Goal: Information Seeking & Learning: Find contact information

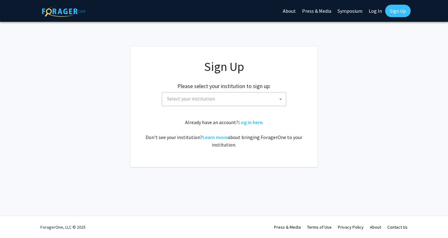
click at [235, 97] on span "Select your institution" at bounding box center [225, 98] width 121 height 13
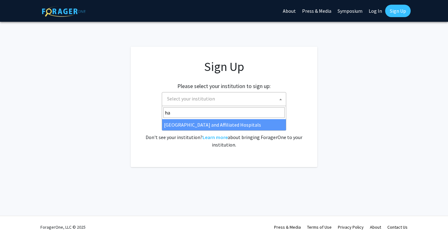
type input "h"
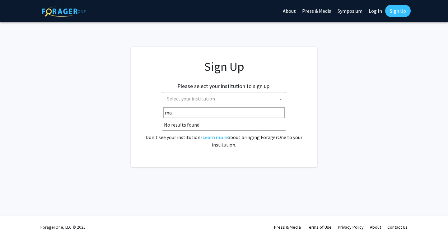
type input "m"
type input "y"
type input "p"
type input "c"
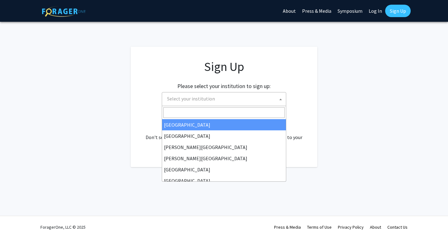
type input "u"
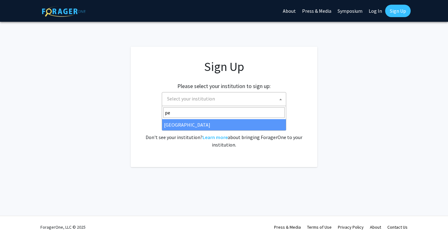
type input "p"
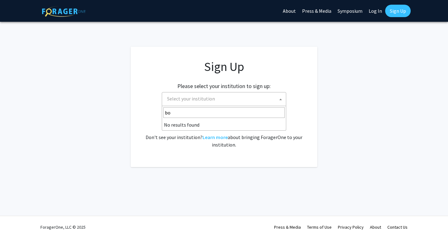
type input "b"
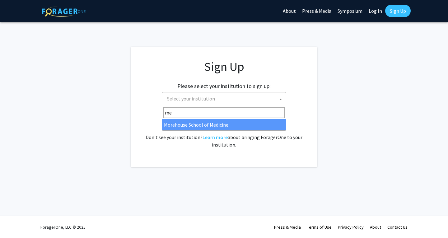
type input "m"
type input "e"
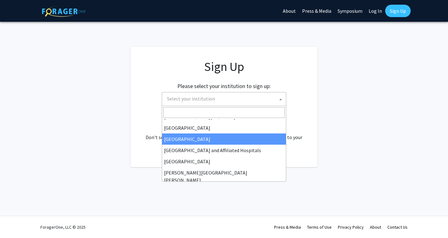
scroll to position [76, 0]
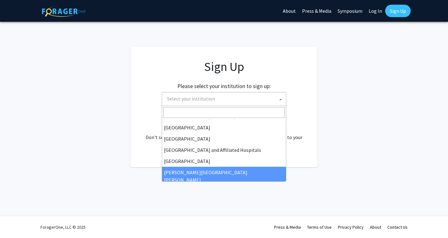
select select "1"
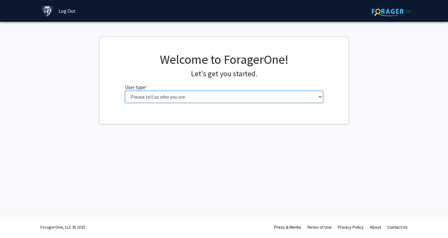
click at [235, 98] on select "Please tell us who you are Undergraduate Student Master's Student Doctoral Cand…" at bounding box center [224, 97] width 198 height 12
select select "1: undergrad"
click at [125, 91] on select "Please tell us who you are Undergraduate Student Master's Student Doctoral Cand…" at bounding box center [224, 97] width 198 height 12
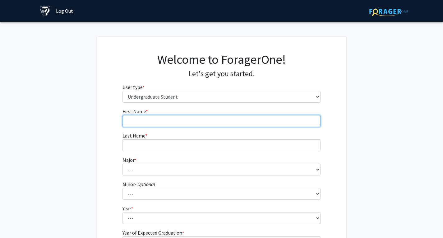
click at [214, 119] on input "First Name * required" at bounding box center [222, 121] width 198 height 12
type input "[PERSON_NAME]"
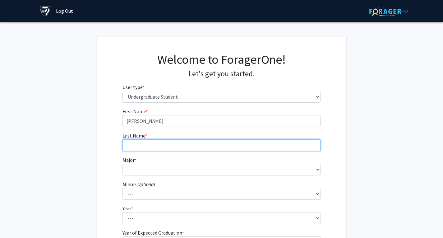
click at [195, 140] on input "Last Name * required" at bounding box center [222, 145] width 198 height 12
type input "[PERSON_NAME]"
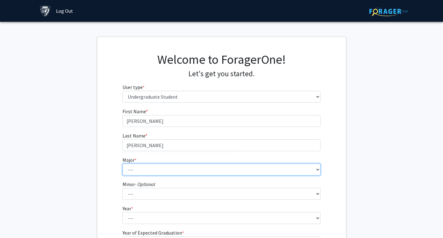
click at [172, 168] on select "--- Africana Studies Anthropology Applied Mathematics & Statistics Archaeology …" at bounding box center [222, 170] width 198 height 12
select select "41: 55"
click at [123, 164] on select "--- Africana Studies Anthropology Applied Mathematics & Statistics Archaeology …" at bounding box center [222, 170] width 198 height 12
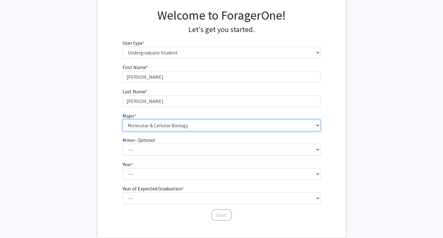
scroll to position [49, 0]
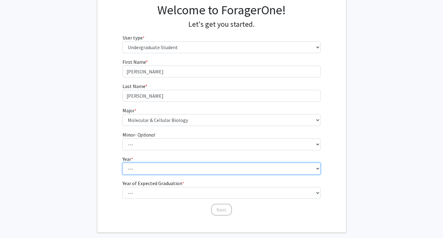
click at [177, 168] on select "--- First-year Sophomore Junior Senior Postbaccalaureate Certificate" at bounding box center [222, 169] width 198 height 12
select select "1: first-year"
click at [123, 163] on select "--- First-year Sophomore Junior Senior Postbaccalaureate Certificate" at bounding box center [222, 169] width 198 height 12
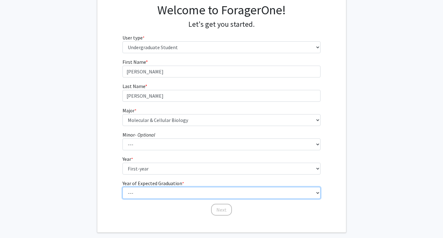
click at [171, 190] on select "--- 2025 2026 2027 2028 2029 2030 2031 2032 2033 2034" at bounding box center [222, 193] width 198 height 12
select select "5: 2029"
click at [123, 187] on select "--- 2025 2026 2027 2028 2029 2030 2031 2032 2033 2034" at bounding box center [222, 193] width 198 height 12
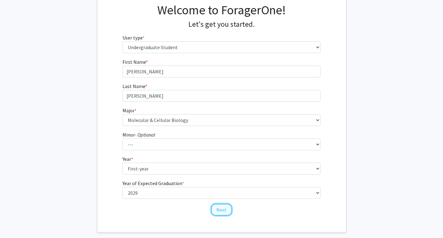
click at [219, 209] on button "Next" at bounding box center [221, 210] width 21 height 12
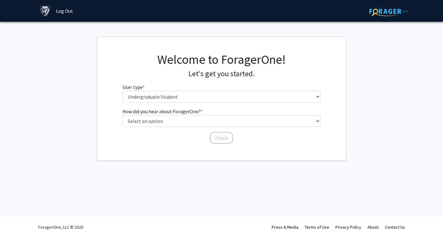
scroll to position [0, 0]
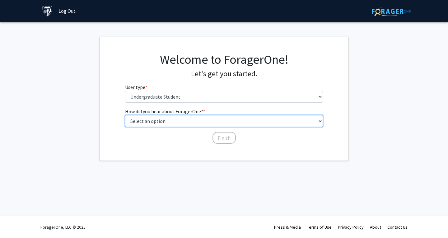
click at [181, 119] on select "Select an option Peer/student recommendation Faculty/staff recommendation Unive…" at bounding box center [224, 121] width 198 height 12
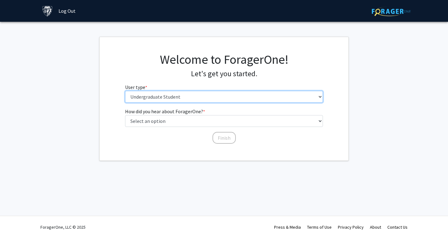
click at [180, 99] on select "Please tell us who you are Undergraduate Student Master's Student Doctoral Cand…" at bounding box center [224, 97] width 198 height 12
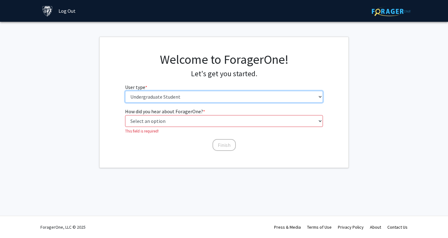
click at [125, 91] on select "Please tell us who you are Undergraduate Student Master's Student Doctoral Cand…" at bounding box center [224, 97] width 198 height 12
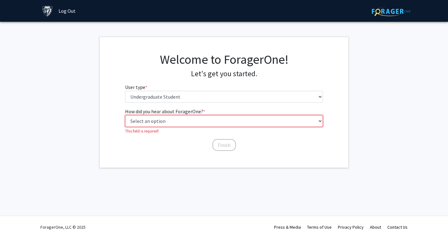
click at [175, 120] on select "Select an option Peer/student recommendation Faculty/staff recommendation Unive…" at bounding box center [224, 121] width 198 height 12
select select "2: faculty_recommendation"
click at [125, 115] on select "Select an option Peer/student recommendation Faculty/staff recommendation Unive…" at bounding box center [224, 121] width 198 height 12
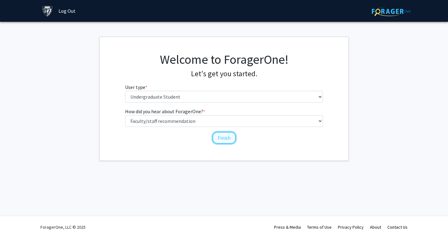
click at [223, 139] on button "Finish" at bounding box center [224, 138] width 23 height 12
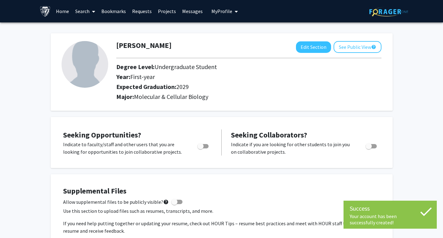
click at [204, 146] on span "Toggle" at bounding box center [203, 146] width 11 height 4
click at [201, 148] on input "Are you actively seeking opportunities?" at bounding box center [200, 148] width 0 height 0
checkbox input "true"
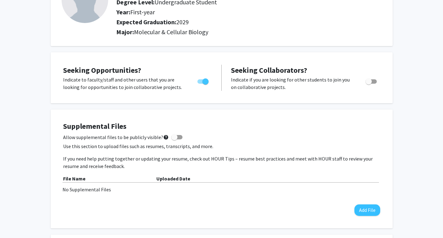
scroll to position [65, 0]
click at [175, 138] on span at bounding box center [176, 137] width 11 height 4
click at [175, 139] on input "Allow supplemental files to be publicly visible? help" at bounding box center [174, 139] width 0 height 0
checkbox input "true"
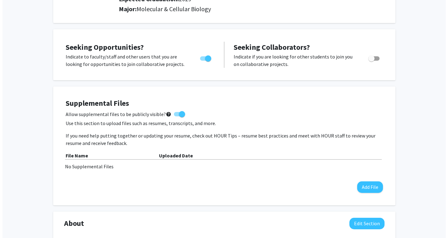
scroll to position [88, 0]
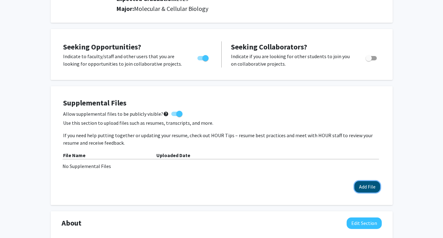
click at [365, 186] on button "Add File" at bounding box center [368, 187] width 26 height 12
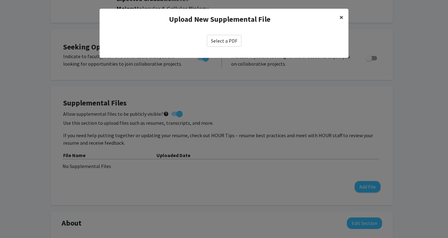
click at [343, 16] on span "×" at bounding box center [342, 17] width 4 height 10
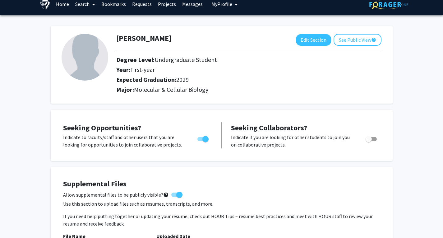
scroll to position [0, 0]
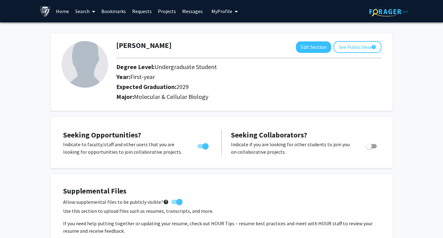
click at [89, 12] on link "Search" at bounding box center [85, 11] width 26 height 22
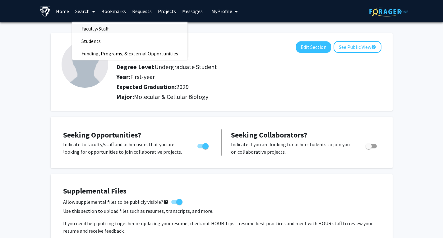
click at [107, 30] on span "Faculty/Staff" at bounding box center [95, 28] width 46 height 12
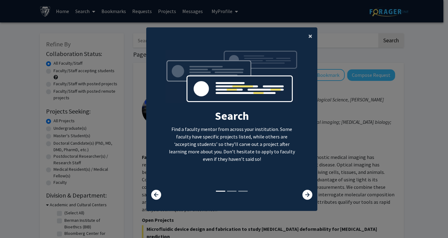
click at [308, 35] on span "×" at bounding box center [310, 36] width 4 height 10
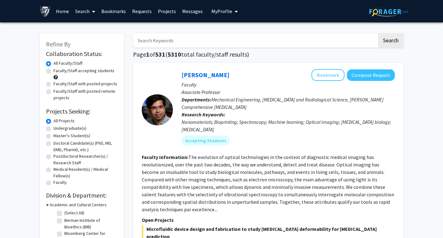
click at [248, 43] on input "Search Keywords" at bounding box center [255, 40] width 244 height 14
click at [378, 33] on button "Search" at bounding box center [391, 40] width 26 height 14
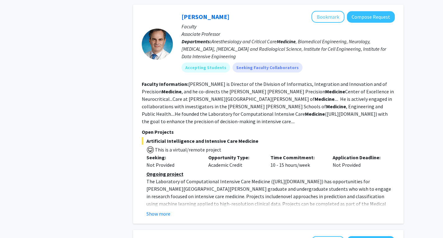
scroll to position [677, 0]
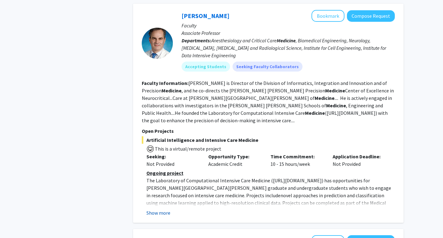
click at [162, 209] on button "Show more" at bounding box center [159, 212] width 24 height 7
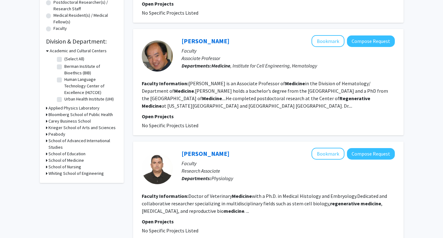
scroll to position [0, 0]
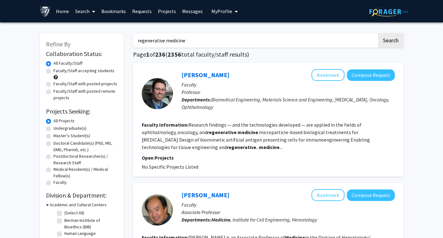
drag, startPoint x: 204, startPoint y: 43, endPoint x: 126, endPoint y: 41, distance: 77.8
type input "clinical research"
click at [378, 33] on button "Search" at bounding box center [391, 40] width 26 height 14
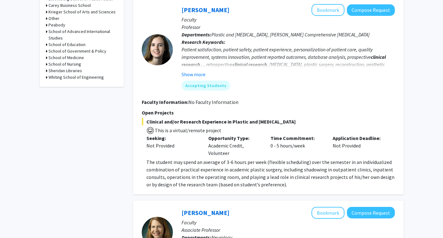
scroll to position [282, 0]
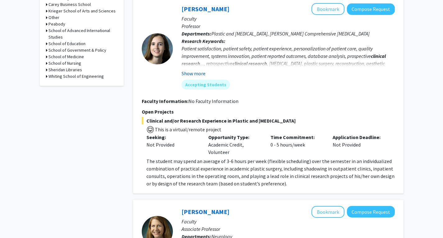
click at [201, 72] on button "Show more" at bounding box center [194, 73] width 24 height 7
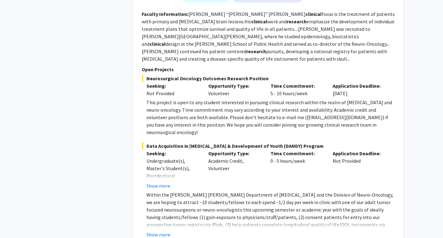
scroll to position [1278, 0]
click at [166, 231] on button "Show more" at bounding box center [159, 234] width 24 height 7
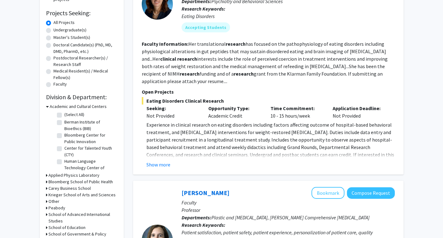
scroll to position [0, 0]
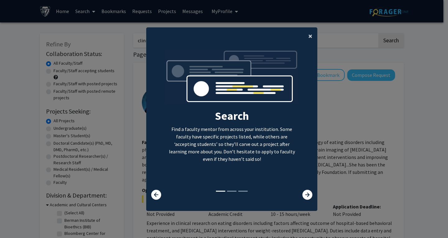
click at [309, 37] on span "×" at bounding box center [310, 36] width 4 height 10
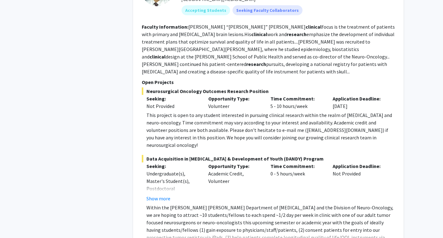
scroll to position [1250, 0]
click at [165, 195] on button "Show more" at bounding box center [159, 198] width 24 height 7
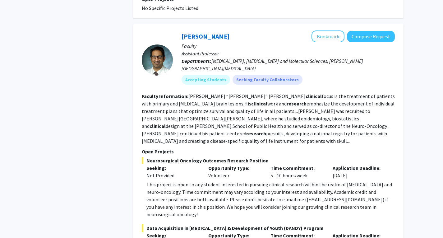
scroll to position [1180, 0]
drag, startPoint x: 229, startPoint y: 21, endPoint x: 188, endPoint y: 21, distance: 41.1
click at [188, 31] on div "Raj Mukherjee Bookmark Compose Request" at bounding box center [288, 37] width 213 height 12
click at [217, 33] on link "[PERSON_NAME]" at bounding box center [206, 37] width 48 height 8
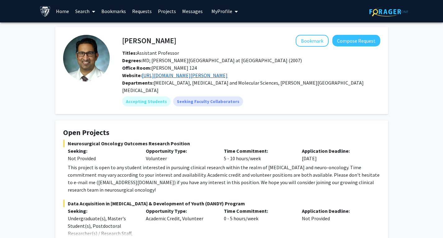
click at [212, 74] on link "[URL][DOMAIN_NAME][PERSON_NAME]" at bounding box center [185, 75] width 86 height 6
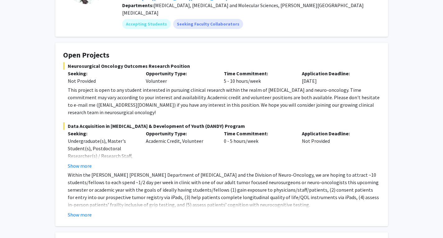
scroll to position [80, 0]
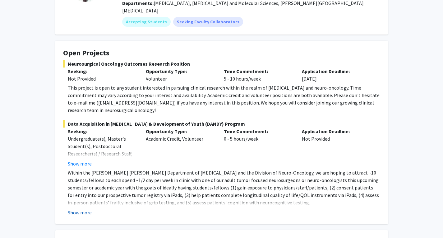
click at [88, 209] on button "Show more" at bounding box center [80, 212] width 24 height 7
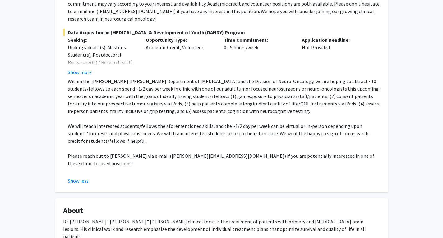
scroll to position [174, 0]
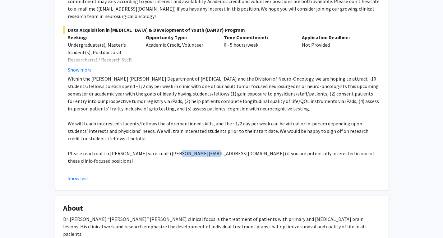
drag, startPoint x: 201, startPoint y: 147, endPoint x: 169, endPoint y: 146, distance: 31.8
click at [169, 150] on p "Please reach out to [PERSON_NAME] via e-mail ([PERSON_NAME][EMAIL_ADDRESS][DOMA…" at bounding box center [224, 157] width 313 height 15
copy p "[PERSON_NAME][EMAIL_ADDRESS][DOMAIN_NAME]"
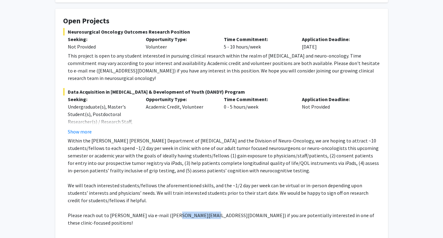
scroll to position [116, 0]
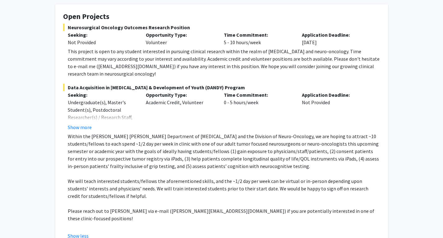
click at [87, 124] on div "Data Acquisition in [GEOGRAPHIC_DATA] & Development of Youth (DANDY) Program Se…" at bounding box center [221, 162] width 317 height 156
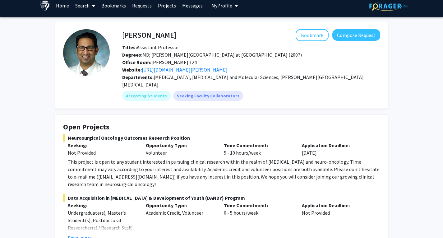
scroll to position [0, 0]
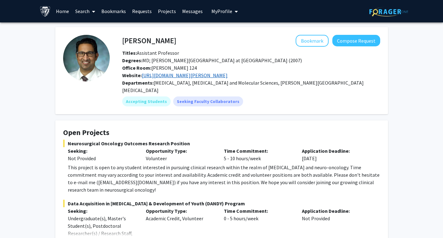
click at [195, 77] on link "[URL][DOMAIN_NAME][PERSON_NAME]" at bounding box center [185, 75] width 86 height 6
click at [228, 15] on button "My Profile" at bounding box center [225, 11] width 30 height 22
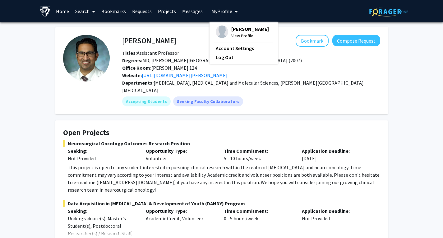
click at [235, 39] on span "View Profile" at bounding box center [251, 35] width 38 height 7
